Goal: Transaction & Acquisition: Purchase product/service

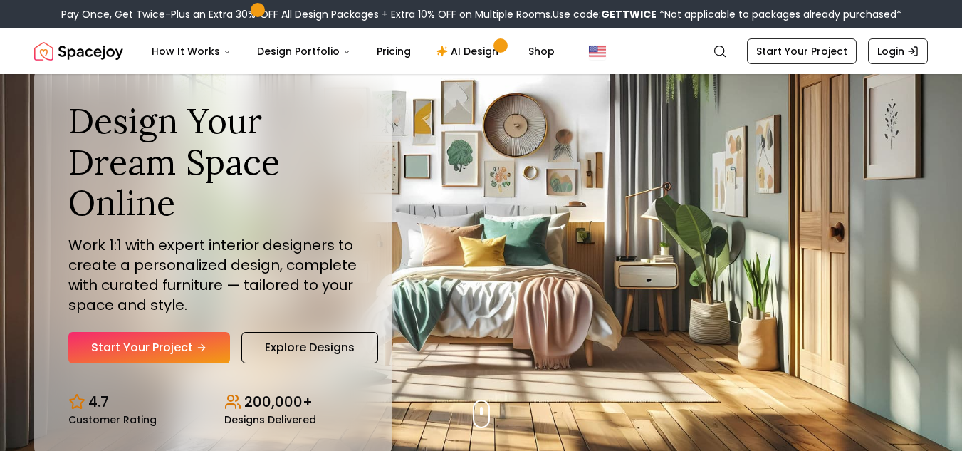
click at [187, 348] on link "Start Your Project" at bounding box center [149, 347] width 162 height 31
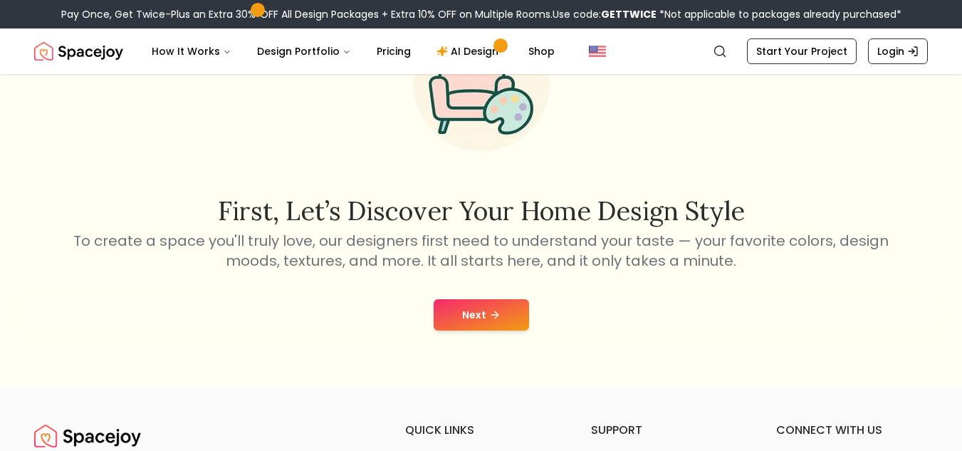
scroll to position [128, 0]
click at [453, 311] on button "Next" at bounding box center [481, 314] width 95 height 31
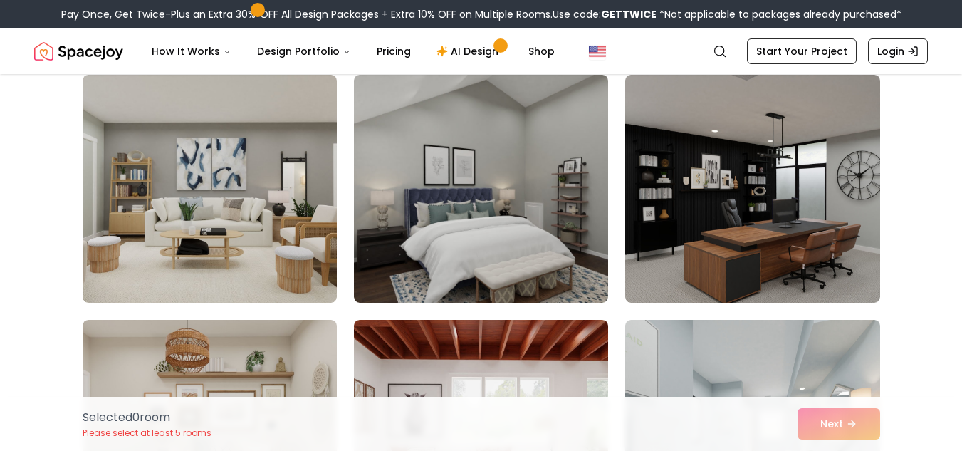
scroll to position [1835, 0]
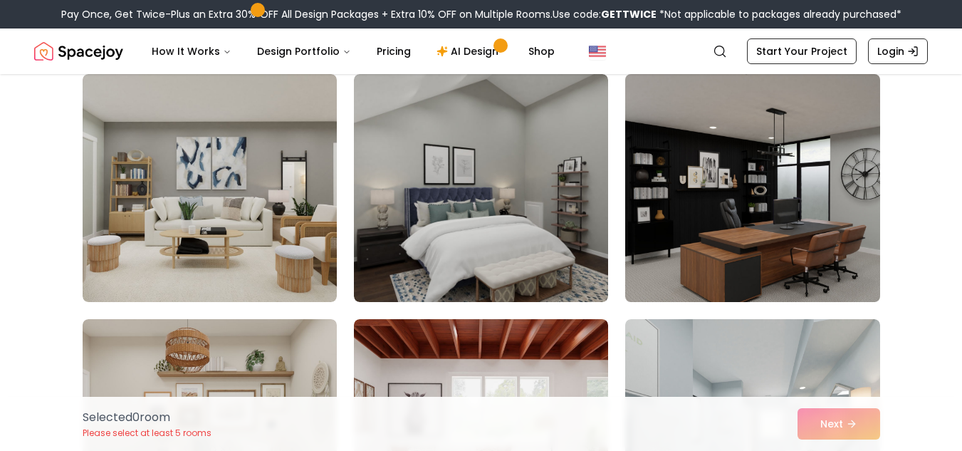
click at [636, 179] on img at bounding box center [752, 187] width 267 height 239
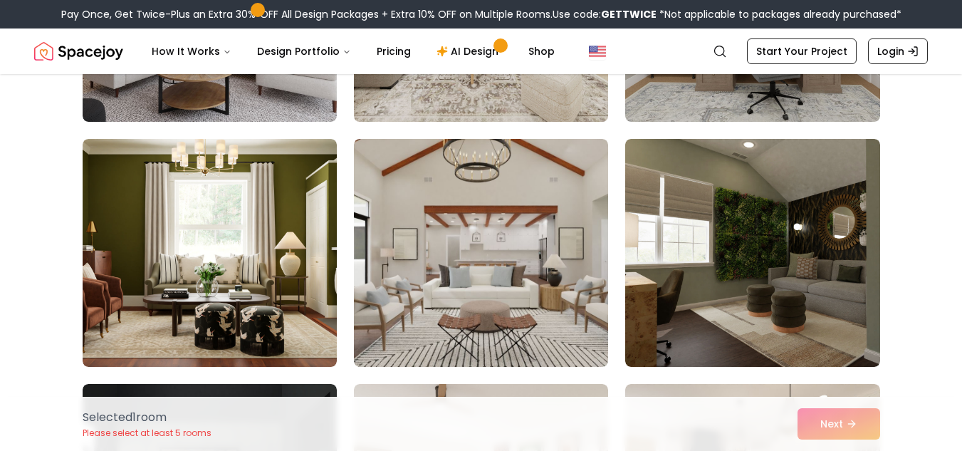
scroll to position [5449, 0]
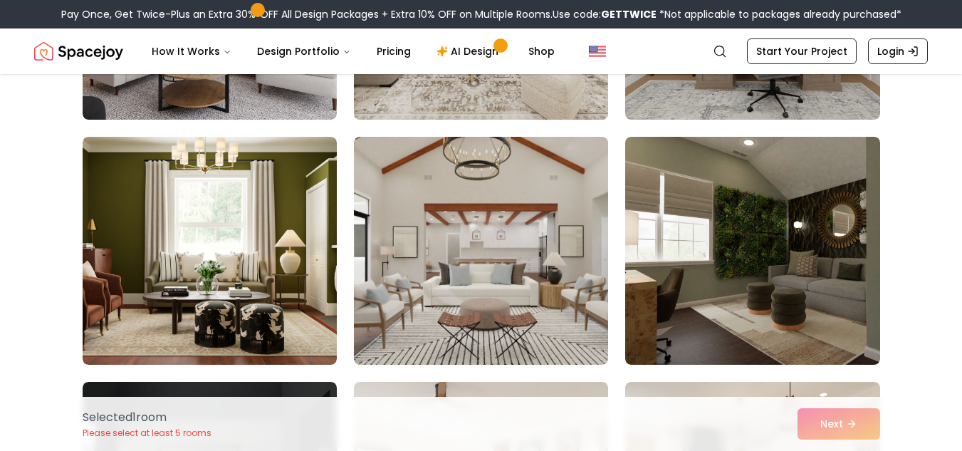
click at [434, 233] on img at bounding box center [481, 251] width 254 height 228
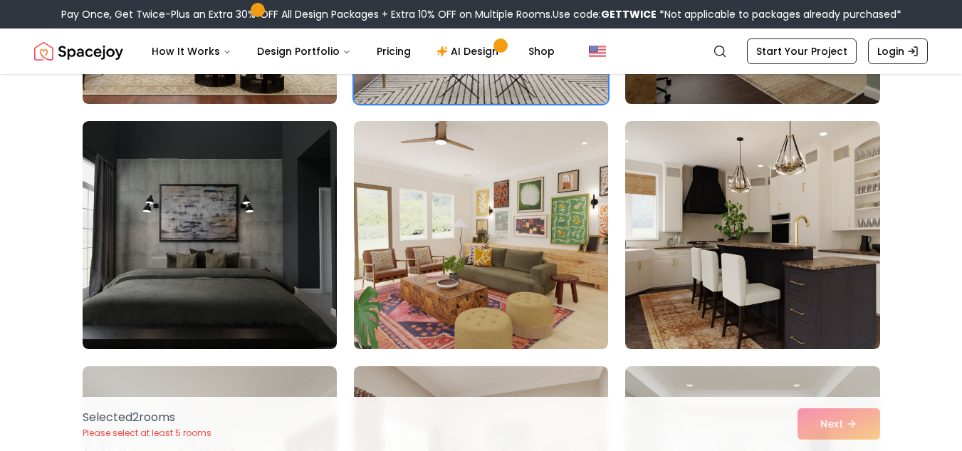
scroll to position [5710, 0]
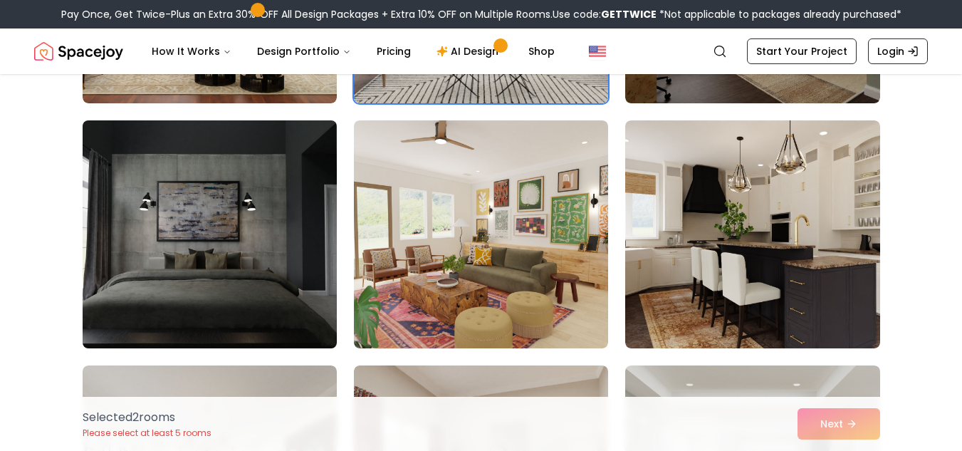
click at [265, 225] on img at bounding box center [209, 234] width 267 height 239
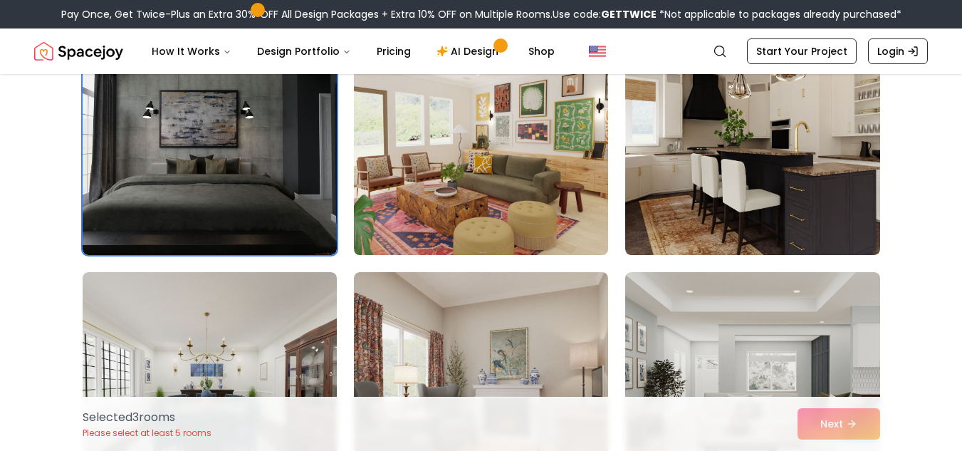
scroll to position [5808, 0]
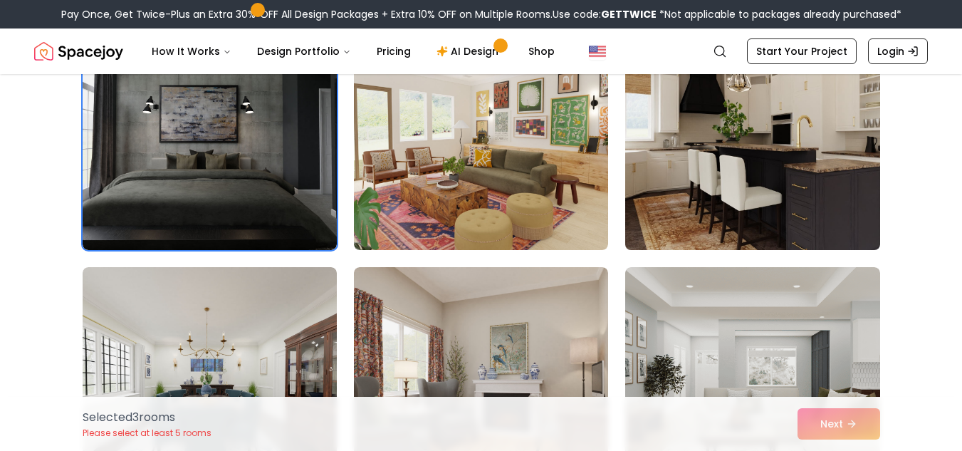
click at [719, 178] on img at bounding box center [752, 135] width 267 height 239
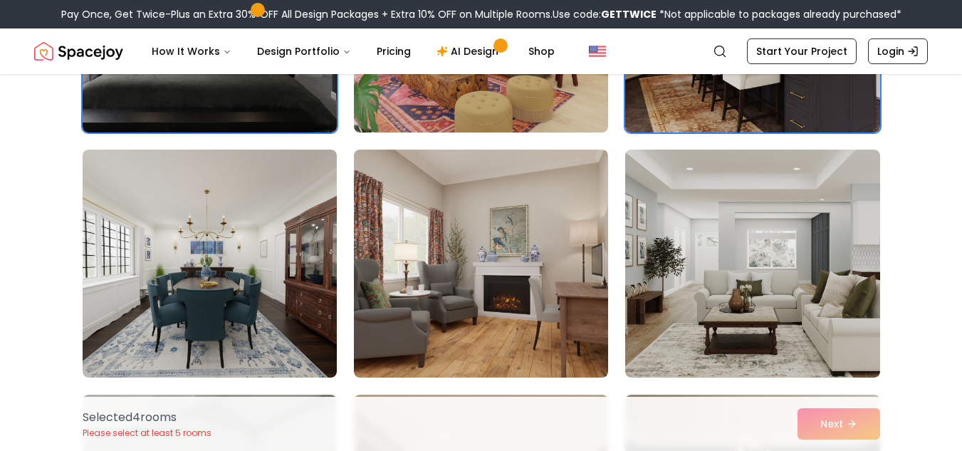
scroll to position [5927, 0]
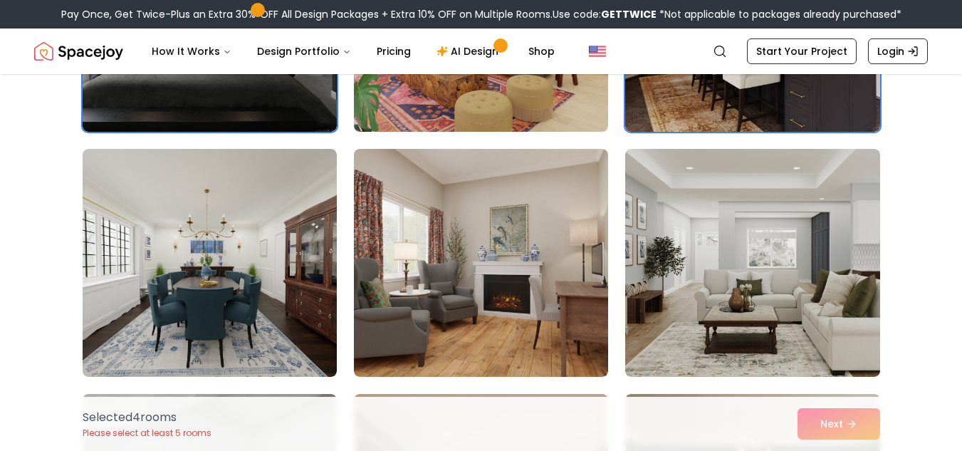
click at [818, 427] on div "Selected 4 room s Please select at least 5 rooms Next" at bounding box center [481, 424] width 821 height 54
click at [799, 43] on link "Start Your Project" at bounding box center [802, 51] width 110 height 26
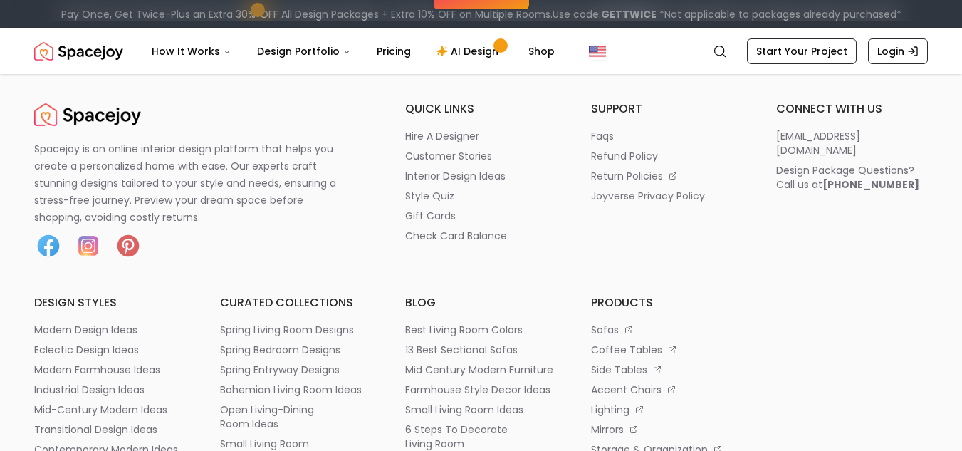
scroll to position [451, 0]
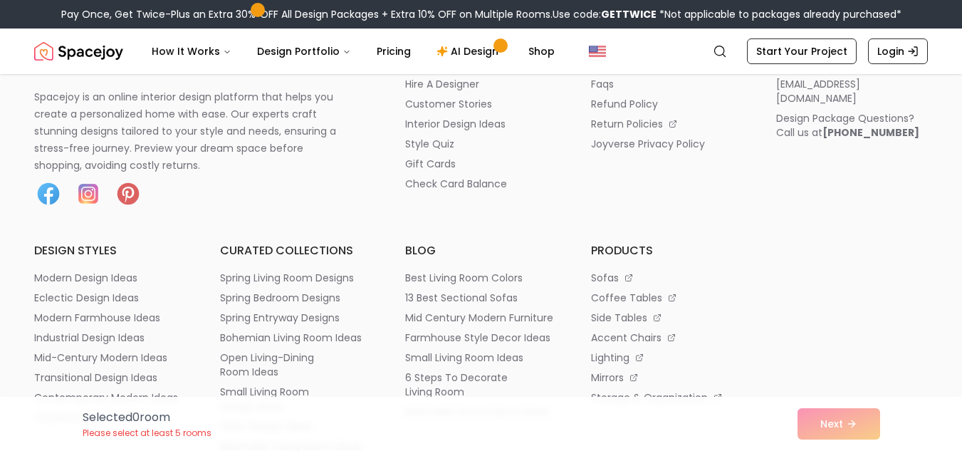
scroll to position [1158, 0]
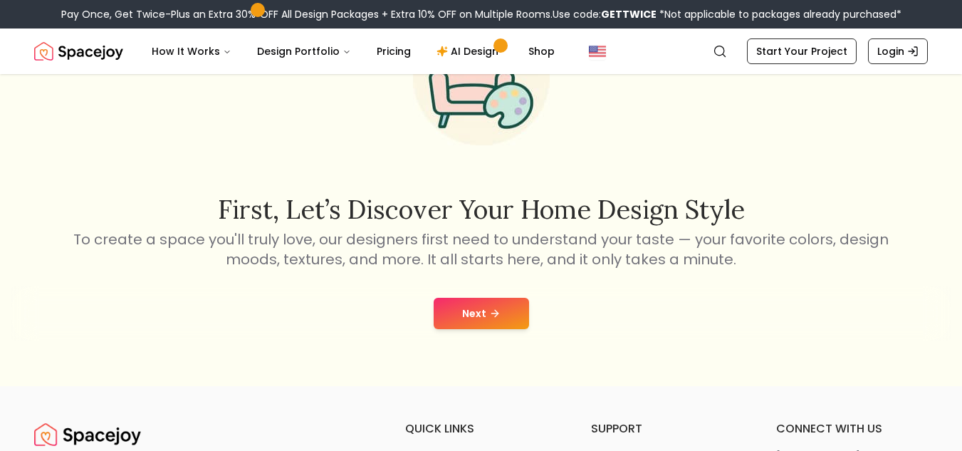
scroll to position [128, 0]
